Goal: Find specific page/section: Find specific page/section

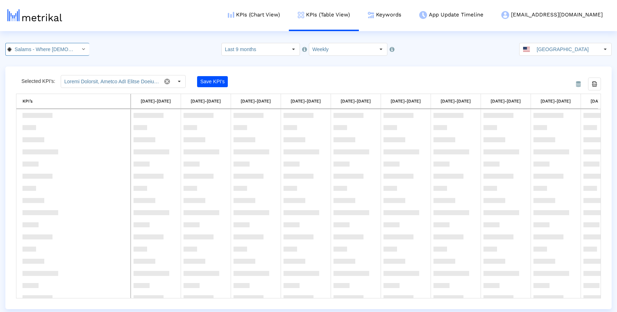
scroll to position [262, 0]
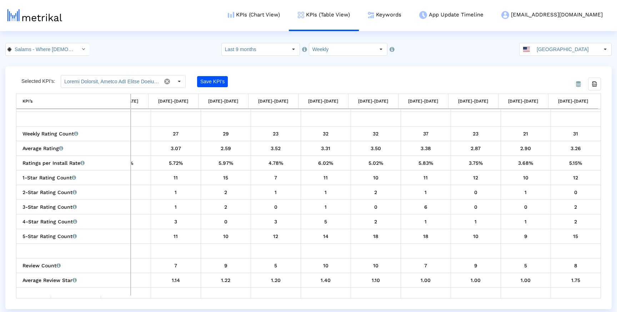
click at [271, 89] on div "Selected KPI’s: Save KPI’s Export all data KPI’s KPI’s [DATE]-[DATE] [DATE]-[DA…" at bounding box center [308, 186] width 585 height 223
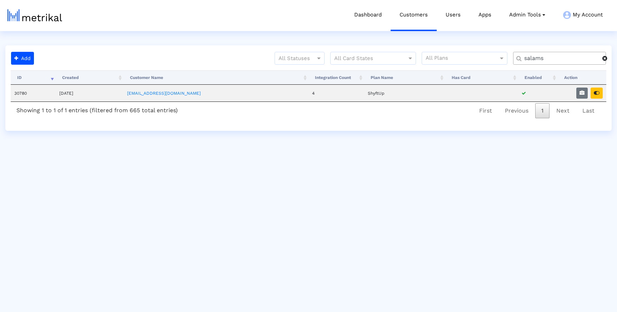
click at [553, 49] on div "Add All Statuses All Card States All Plans salams Processing... ID Created Cust…" at bounding box center [308, 87] width 606 height 85
click at [547, 56] on input "salams" at bounding box center [560, 58] width 83 height 7
type input "text"
click at [598, 96] on button "button" at bounding box center [596, 92] width 12 height 11
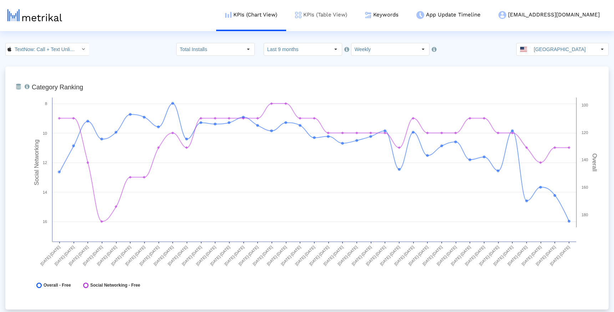
click at [356, 20] on link "KPIs (Table View)" at bounding box center [321, 15] width 70 height 30
click at [408, 15] on link "Keywords" at bounding box center [381, 15] width 51 height 30
click at [408, 16] on link "Keywords" at bounding box center [381, 15] width 51 height 30
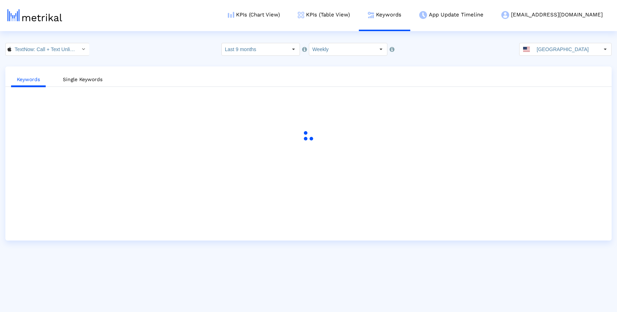
click at [202, 76] on ul "Keywords Single Keywords" at bounding box center [308, 78] width 606 height 17
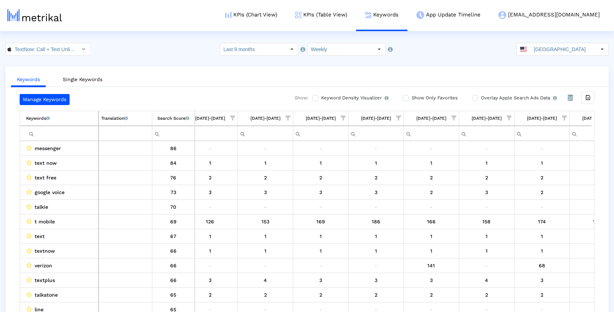
click at [399, 117] on span "Show filter options for column '03/23/25-03/29/25'" at bounding box center [398, 117] width 5 height 5
click at [330, 167] on span "Filter options" at bounding box center [329, 170] width 8 height 8
click at [330, 184] on span "Filter options" at bounding box center [329, 184] width 8 height 8
click at [329, 197] on span "Filter options" at bounding box center [329, 198] width 8 height 8
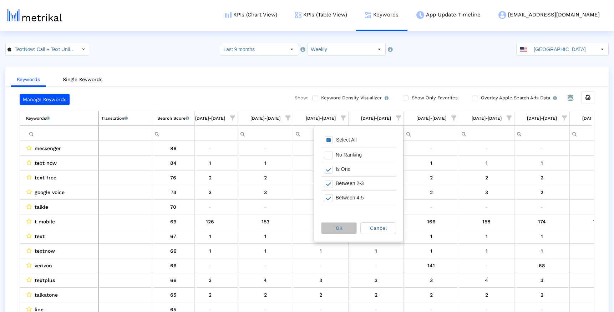
click at [334, 227] on div "OK" at bounding box center [339, 227] width 35 height 11
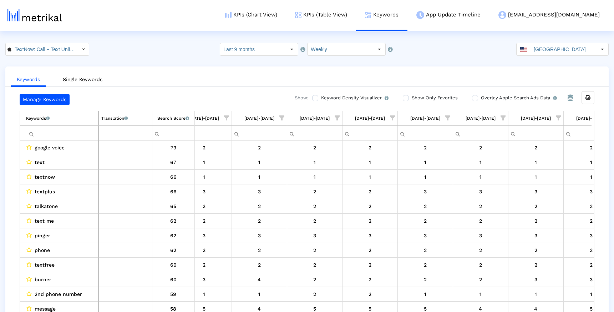
click at [395, 74] on ul "Keywords Single Keywords" at bounding box center [307, 78] width 604 height 17
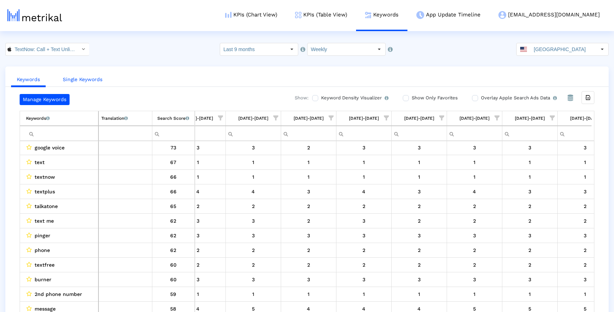
click at [81, 76] on link "Single Keywords" at bounding box center [82, 79] width 51 height 13
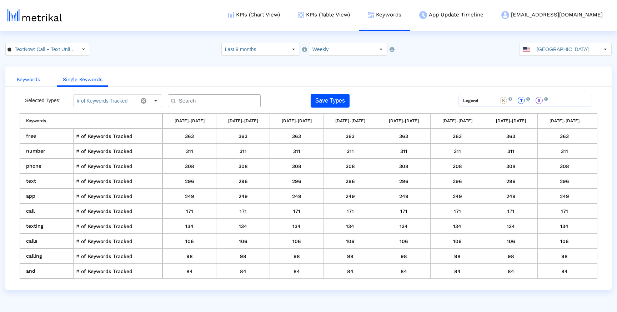
click at [32, 77] on link "Keywords" at bounding box center [28, 79] width 35 height 13
